Goal: Find specific page/section: Find specific page/section

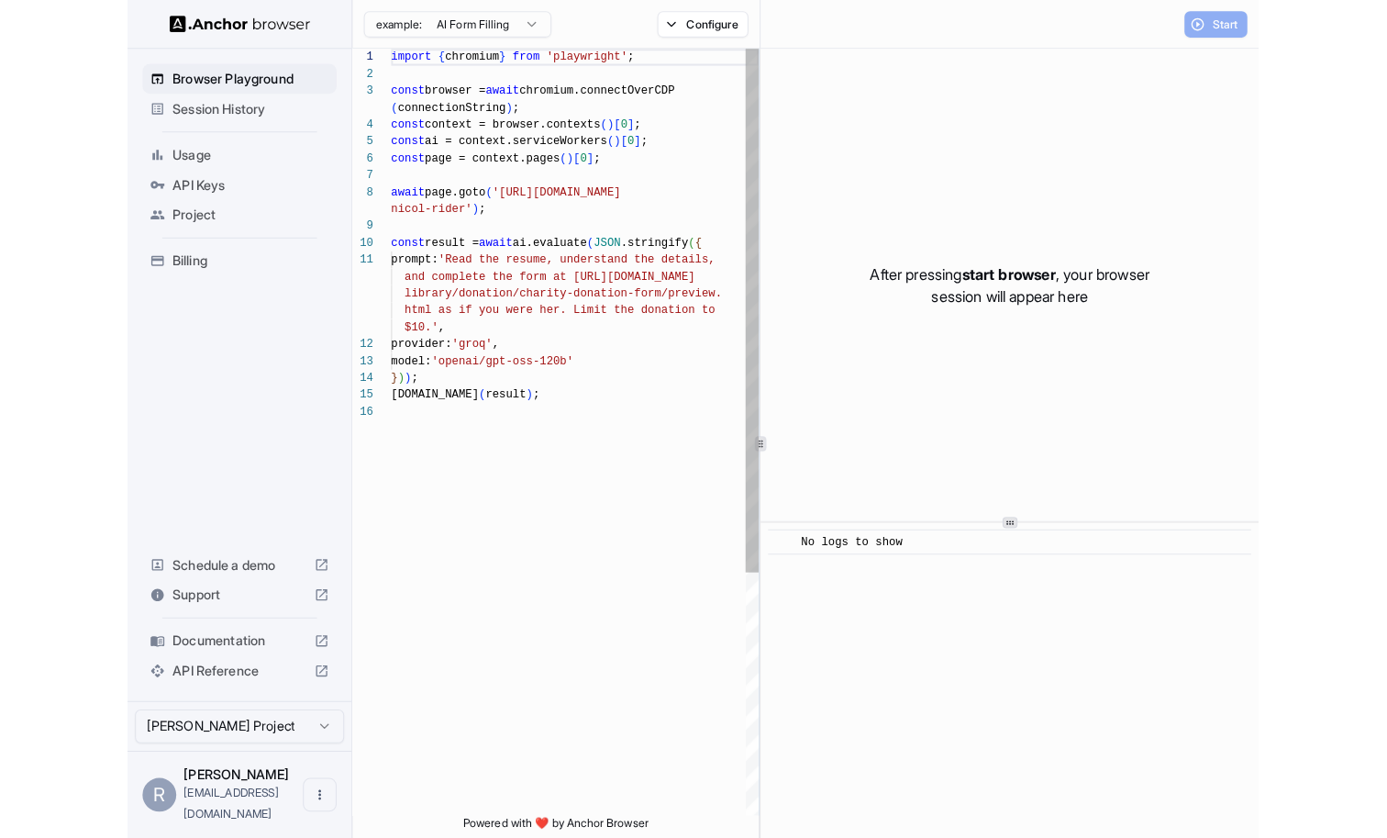
scroll to position [132, 0]
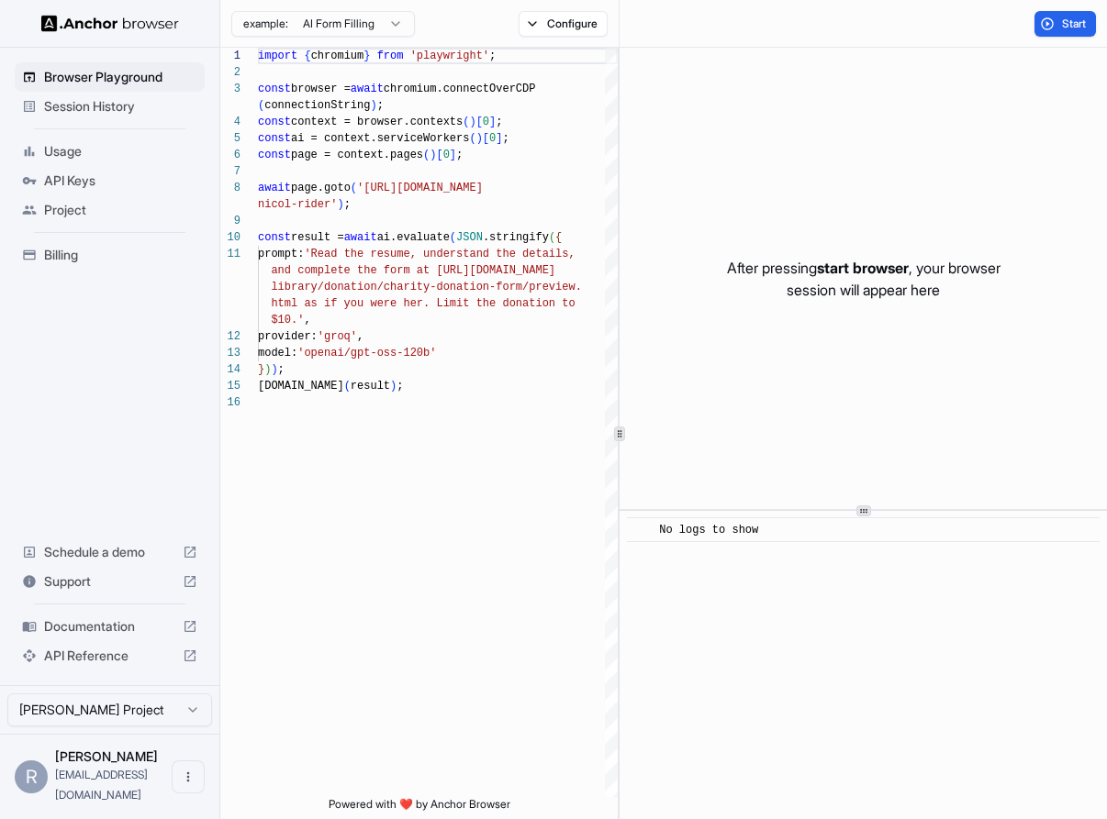
click at [109, 150] on span "Usage" at bounding box center [120, 151] width 153 height 18
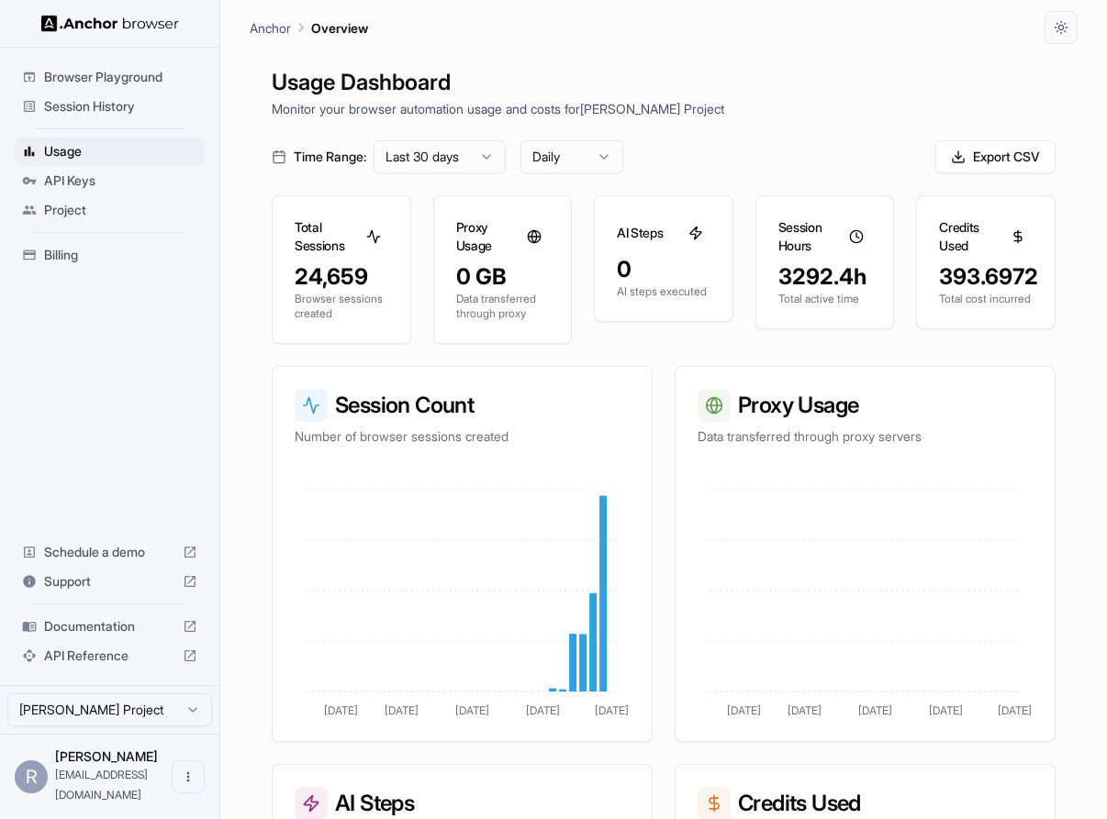
click at [789, 97] on h1 "Usage Dashboard" at bounding box center [664, 82] width 784 height 33
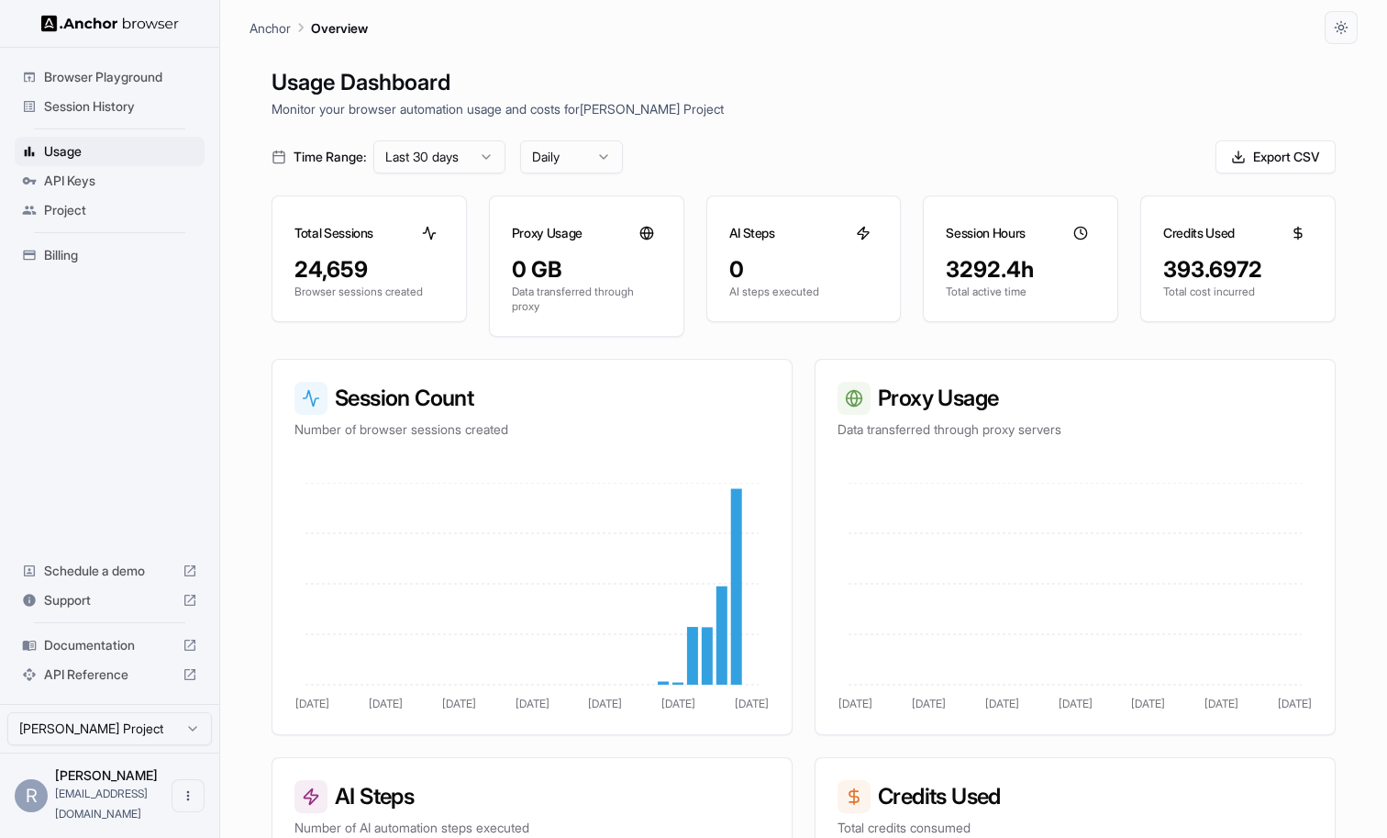
click at [155, 182] on span "API Keys" at bounding box center [120, 181] width 153 height 18
